Goal: Task Accomplishment & Management: Manage account settings

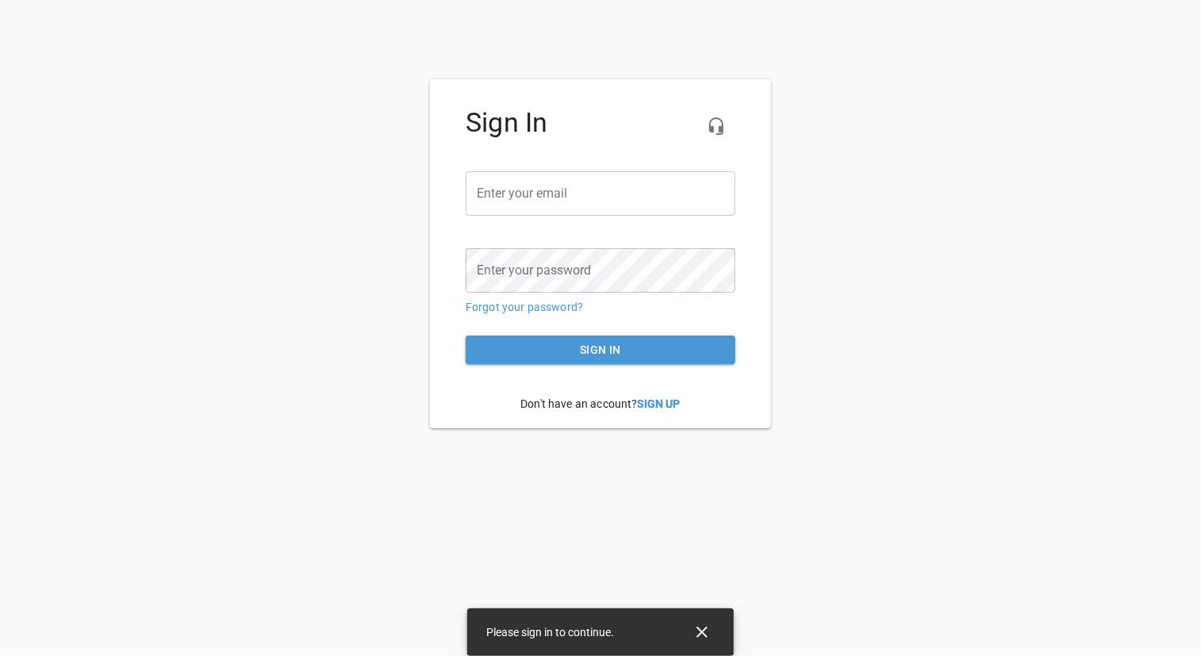
click at [482, 193] on input "email" at bounding box center [601, 193] width 270 height 44
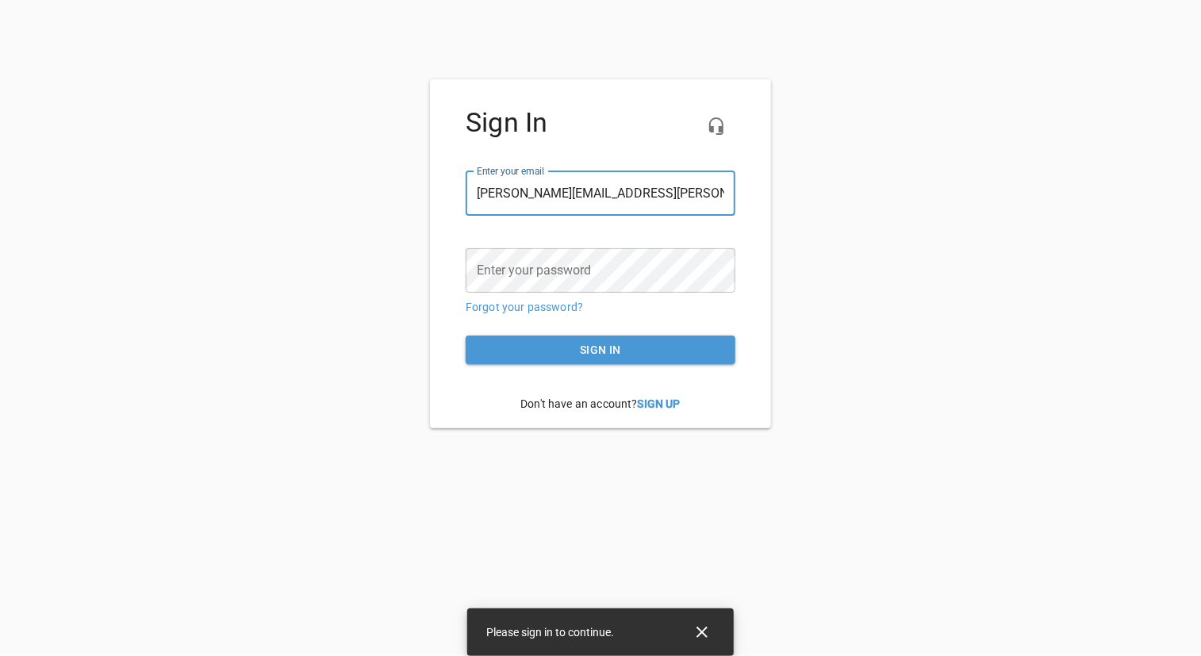
type input "[PERSON_NAME][EMAIL_ADDRESS][PERSON_NAME][DOMAIN_NAME]"
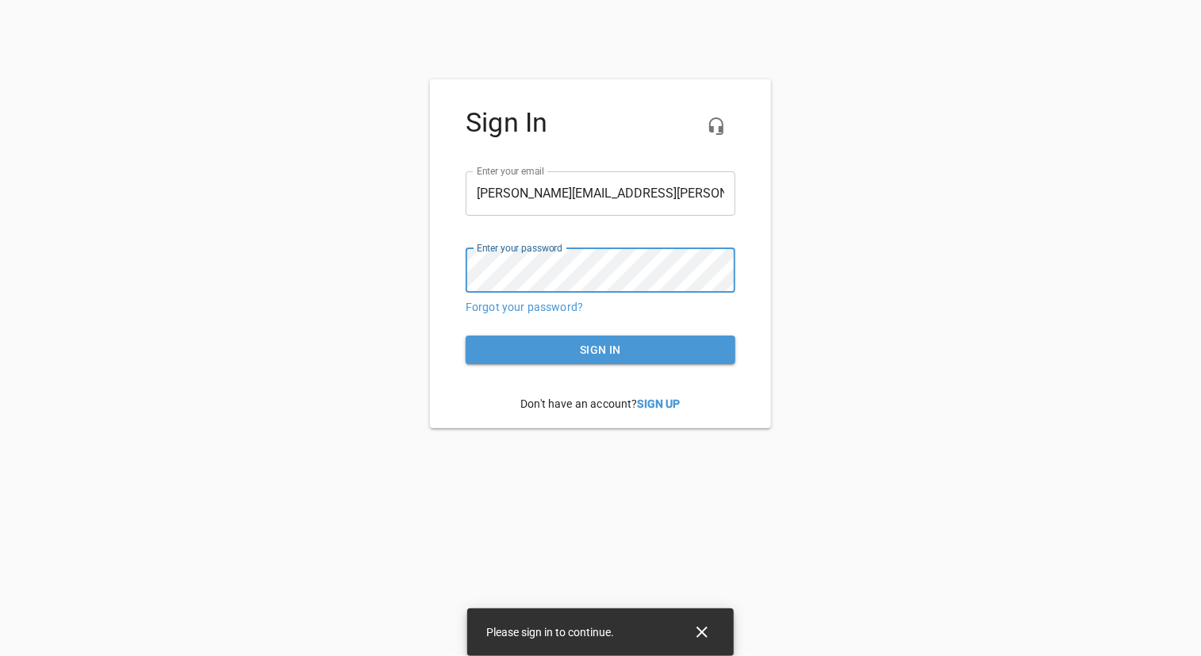
click at [634, 634] on div "Please sign in to continue." at bounding box center [600, 632] width 267 height 48
click at [703, 635] on icon "Close" at bounding box center [702, 632] width 19 height 19
